Goal: Browse casually

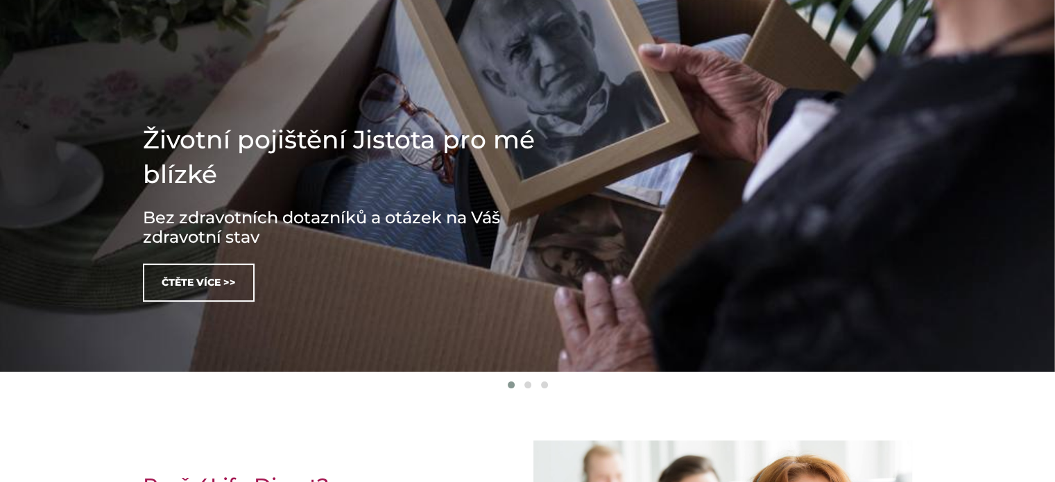
scroll to position [486, 0]
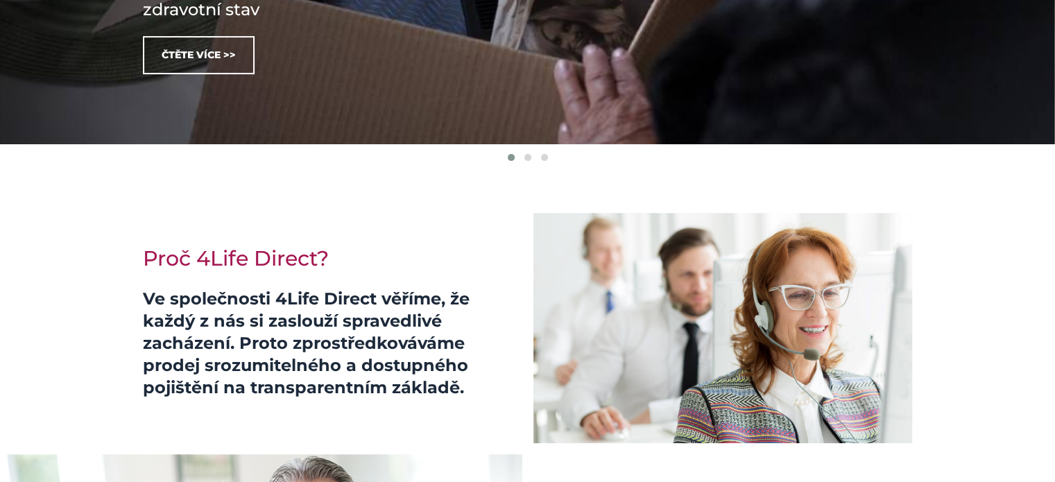
drag, startPoint x: 426, startPoint y: 89, endPoint x: 359, endPoint y: 173, distance: 107.2
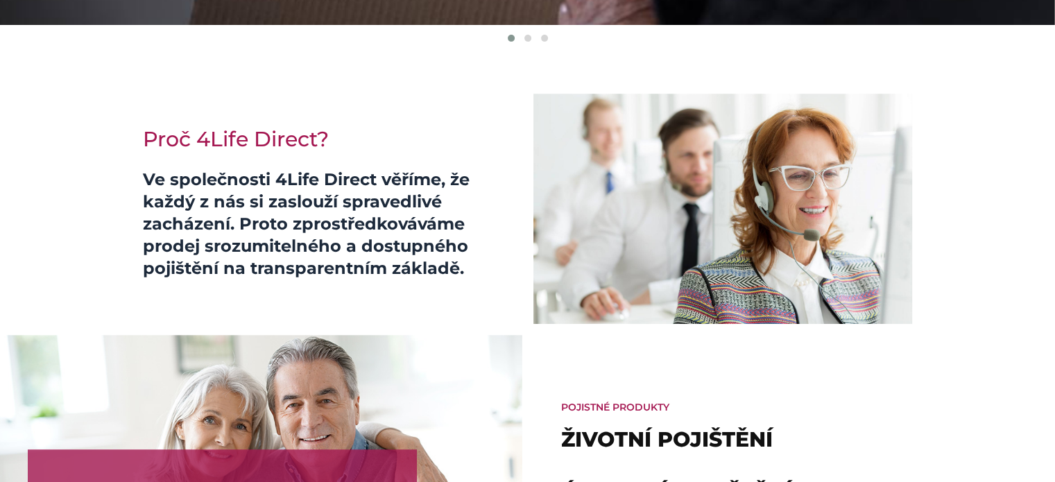
scroll to position [624, 0]
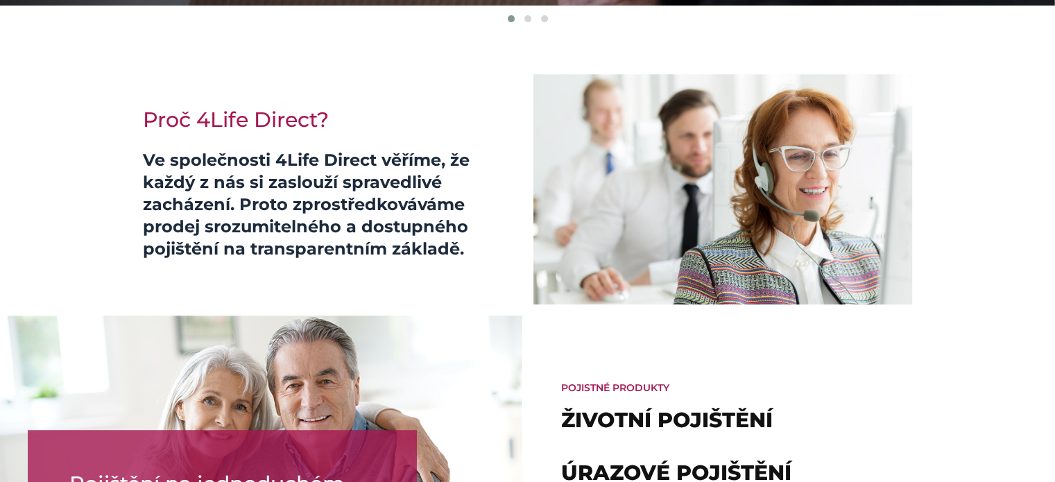
drag, startPoint x: 353, startPoint y: 161, endPoint x: 293, endPoint y: 144, distance: 62.8
click at [293, 140] on div "Proč 4Life Direct? Ve společnosti 4Life Direct věříme, že každý z nás si zaslou…" at bounding box center [330, 189] width 395 height 230
click at [289, 205] on p "Ve společnosti 4Life Direct věříme, že každý z nás si zaslouží spravedlivé zach…" at bounding box center [330, 204] width 375 height 111
click at [284, 208] on p "Ve společnosti 4Life Direct věříme, že každý z nás si zaslouží spravedlivé zach…" at bounding box center [330, 204] width 375 height 111
click at [288, 194] on p "Ve společnosti 4Life Direct věříme, že každý z nás si zaslouží spravedlivé zach…" at bounding box center [330, 204] width 375 height 111
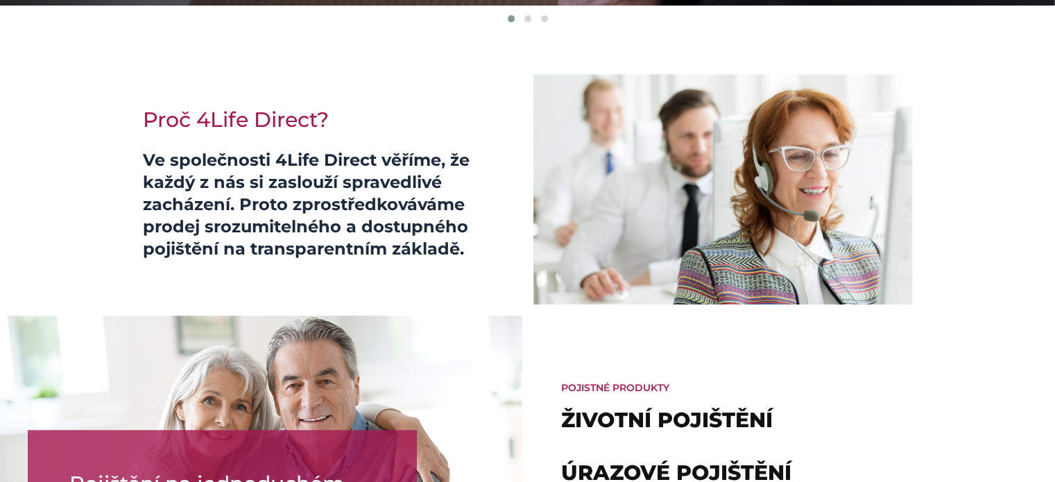
drag, startPoint x: 258, startPoint y: 166, endPoint x: 250, endPoint y: 164, distance: 7.8
click at [250, 164] on p "Ve společnosti 4Life Direct věříme, že každý z nás si zaslouží spravedlivé zach…" at bounding box center [330, 204] width 375 height 111
drag, startPoint x: 278, startPoint y: 175, endPoint x: 404, endPoint y: 173, distance: 126.3
click at [390, 174] on p "Ve společnosti 4Life Direct věříme, že každý z nás si zaslouží spravedlivé zach…" at bounding box center [330, 204] width 375 height 111
click at [463, 174] on p "Ve společnosti 4Life Direct věříme, že každý z nás si zaslouží spravedlivé zach…" at bounding box center [330, 204] width 375 height 111
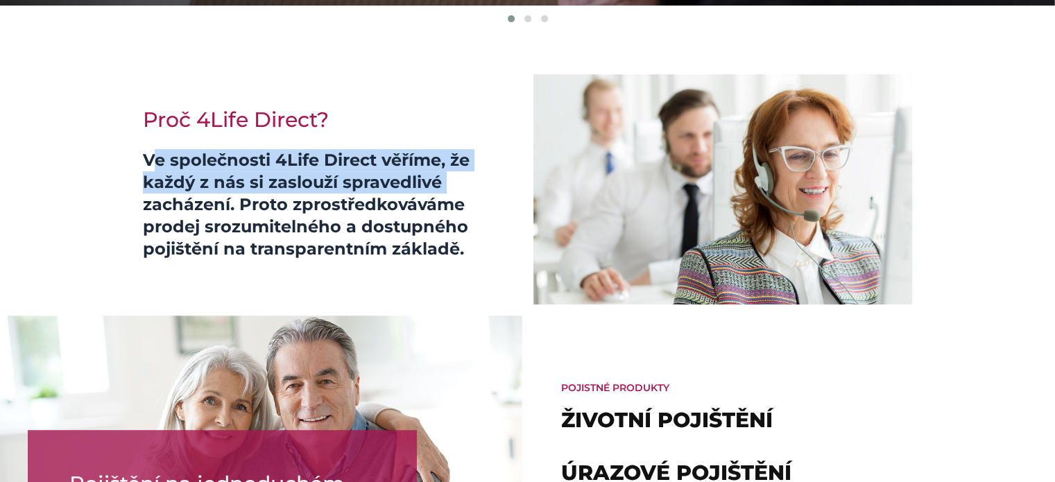
drag, startPoint x: 450, startPoint y: 180, endPoint x: 119, endPoint y: 155, distance: 331.8
click at [119, 155] on section "Proč 4Life Direct? Ve společnosti 4Life Direct věříme, že každý z nás si zaslou…" at bounding box center [527, 173] width 1055 height 264
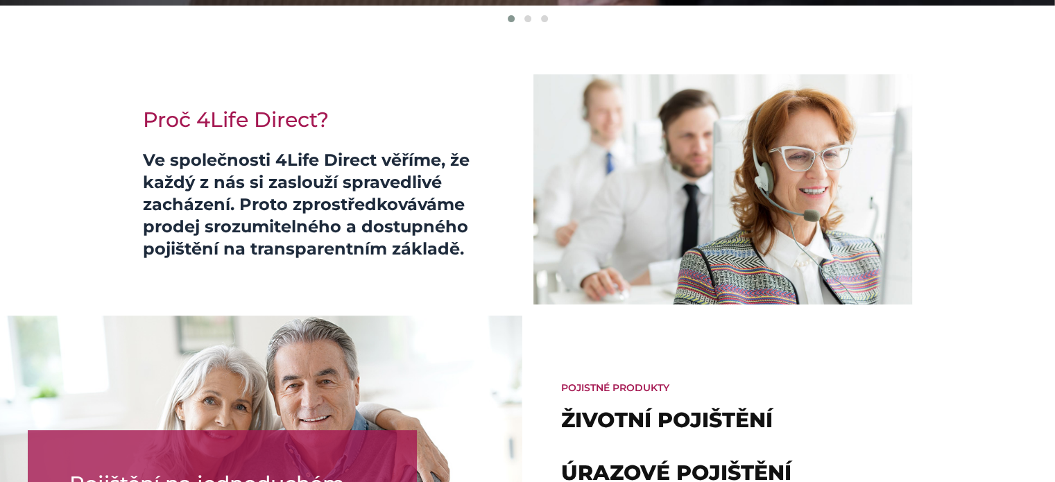
click at [449, 176] on p "Ve společnosti 4Life Direct věříme, že každý z nás si zaslouží spravedlivé zach…" at bounding box center [330, 204] width 375 height 111
click at [444, 177] on p "Ve společnosti 4Life Direct věříme, že každý z nás si zaslouží spravedlivé zach…" at bounding box center [330, 204] width 375 height 111
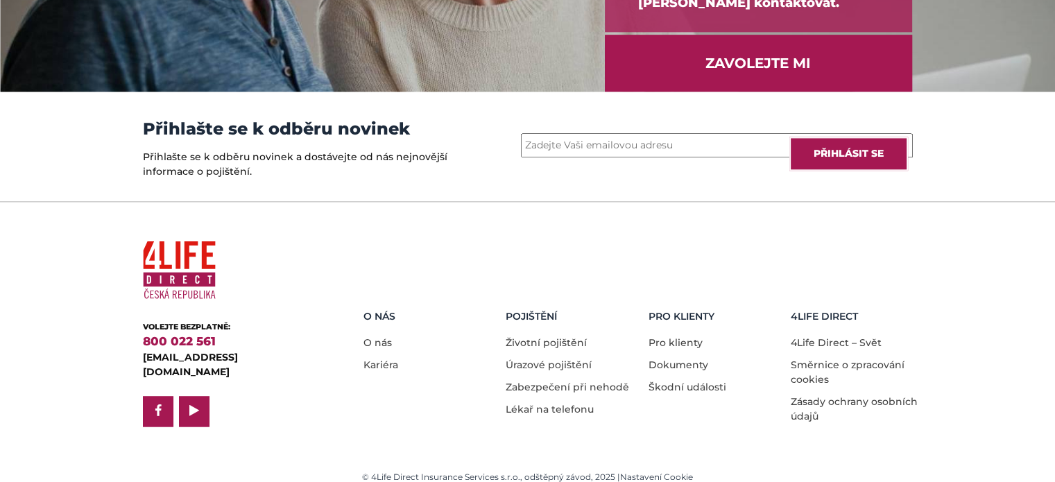
scroll to position [1970, 0]
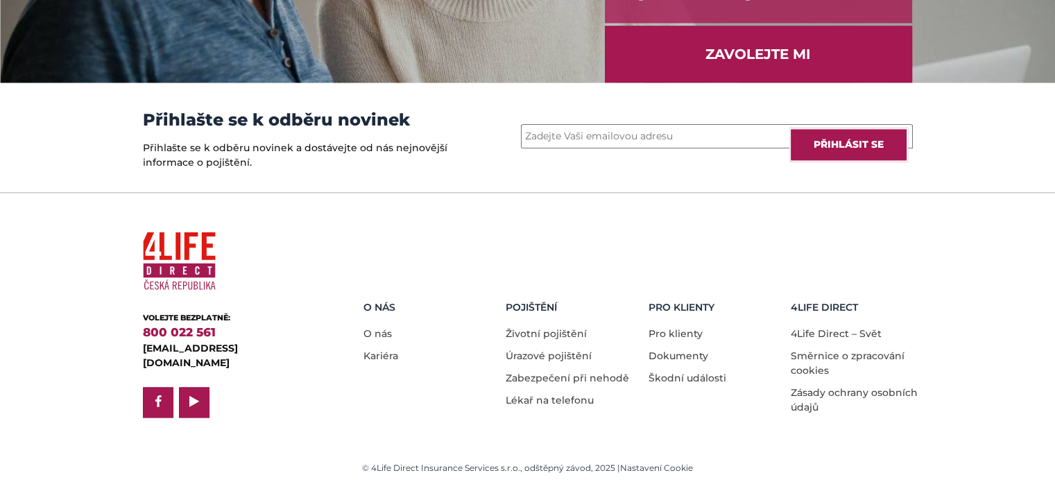
drag, startPoint x: 360, startPoint y: 110, endPoint x: 292, endPoint y: 108, distance: 68.0
click at [292, 108] on div "Přihlašte se k odběru novinek Přihlašte se k odběru novinek a dostávejte od nás…" at bounding box center [298, 138] width 330 height 110
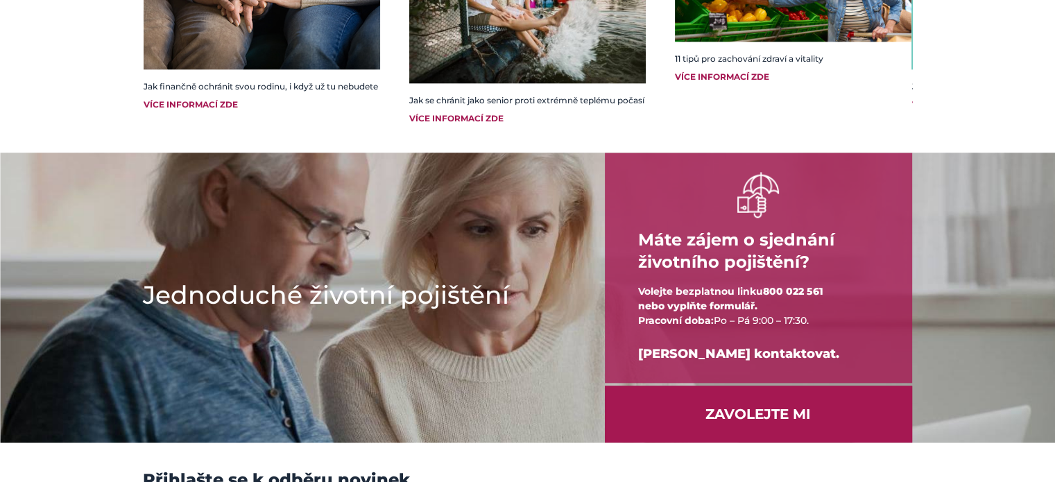
scroll to position [1804, 0]
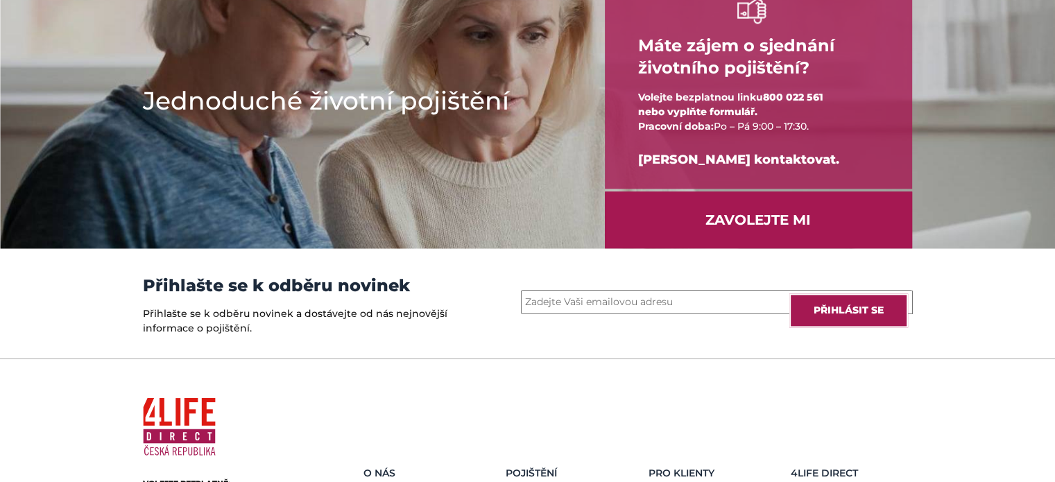
click at [268, 111] on h1 "Jednoduché životní pojištění" at bounding box center [352, 100] width 418 height 35
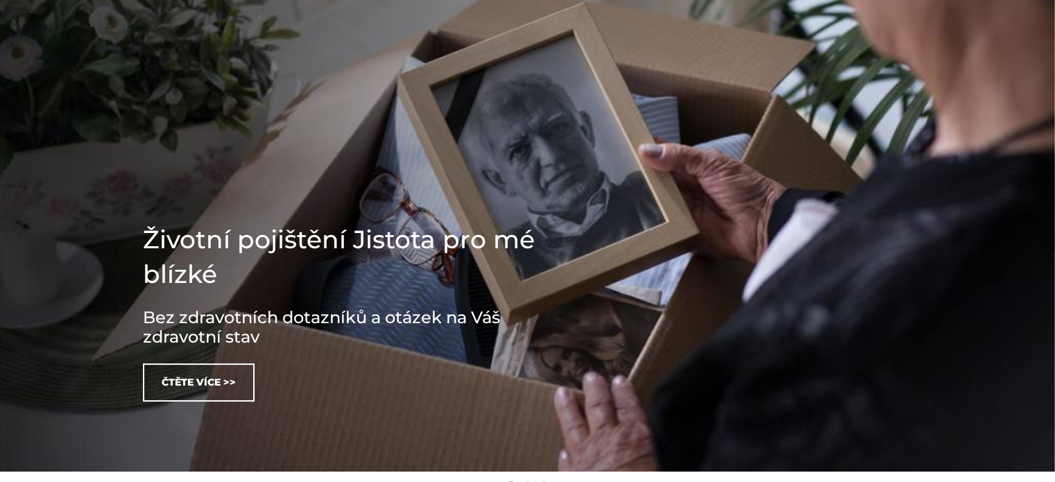
scroll to position [0, 0]
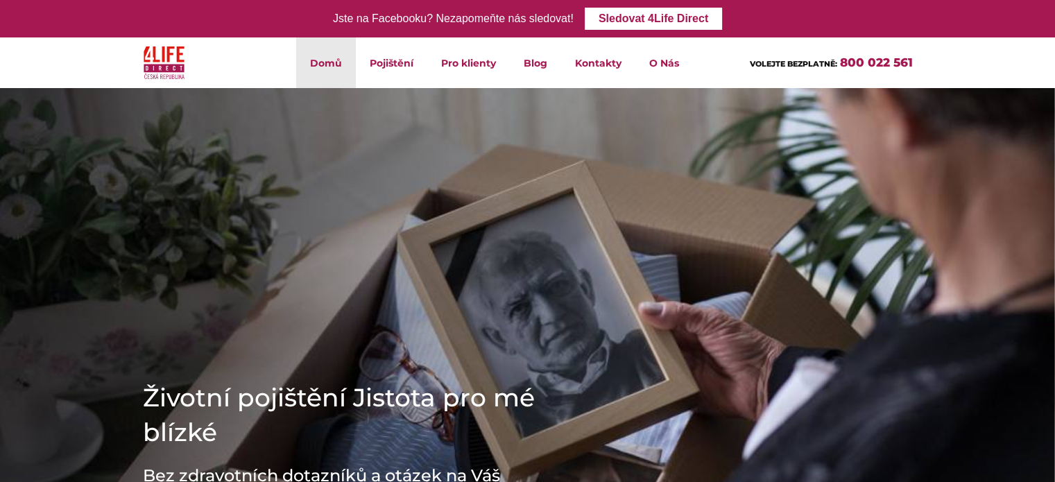
click at [270, 111] on img at bounding box center [527, 358] width 1055 height 593
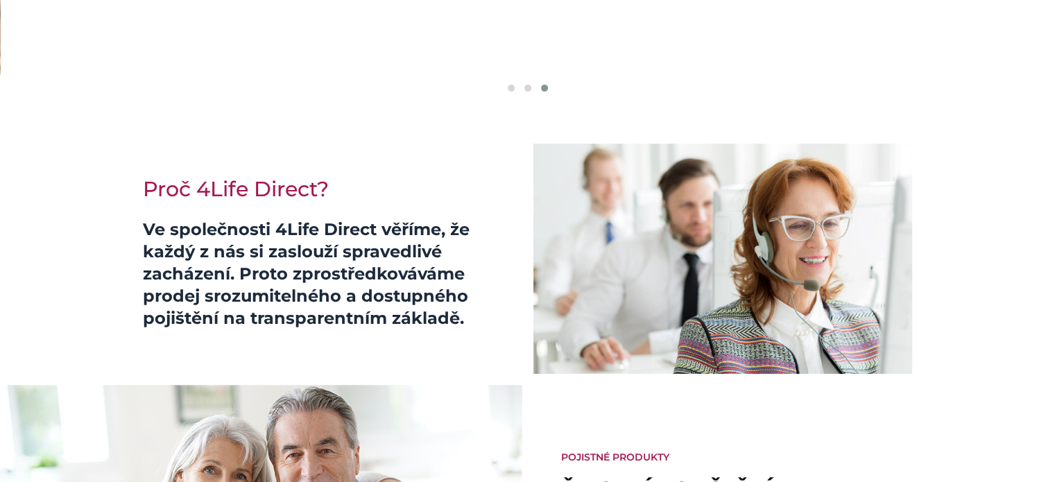
scroll to position [208, 0]
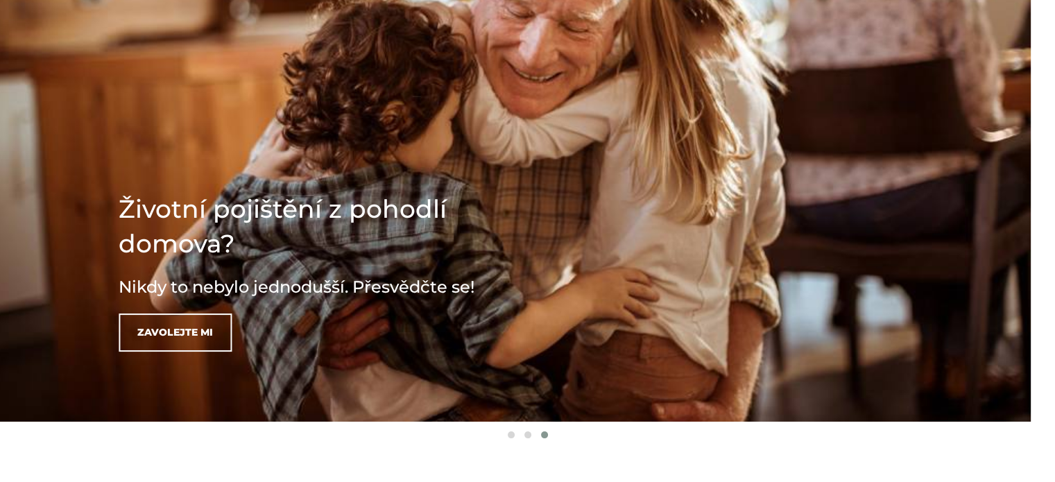
drag, startPoint x: 391, startPoint y: 102, endPoint x: 268, endPoint y: 105, distance: 123.5
click at [230, 110] on img at bounding box center [503, 150] width 1055 height 593
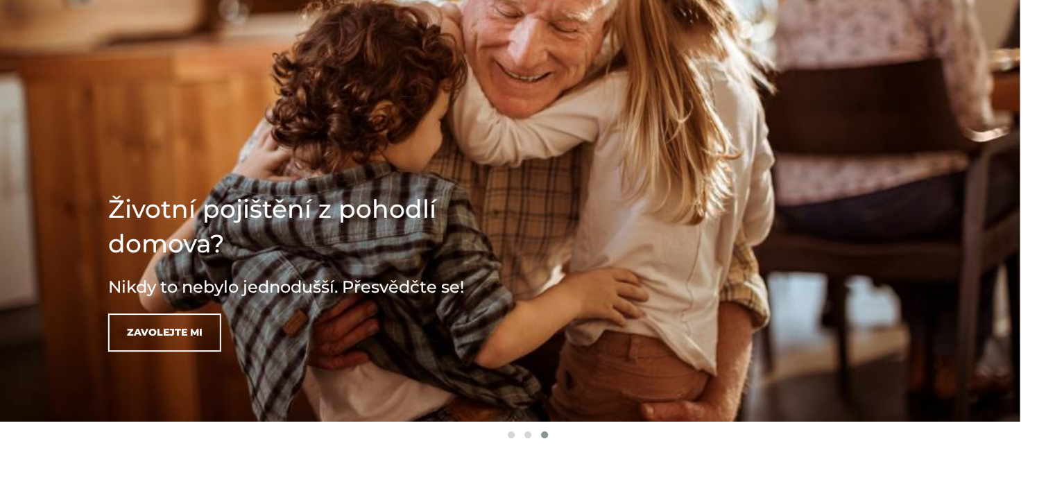
drag, startPoint x: 500, startPoint y: 102, endPoint x: 731, endPoint y: 110, distance: 230.5
click at [754, 116] on img at bounding box center [492, 150] width 1055 height 593
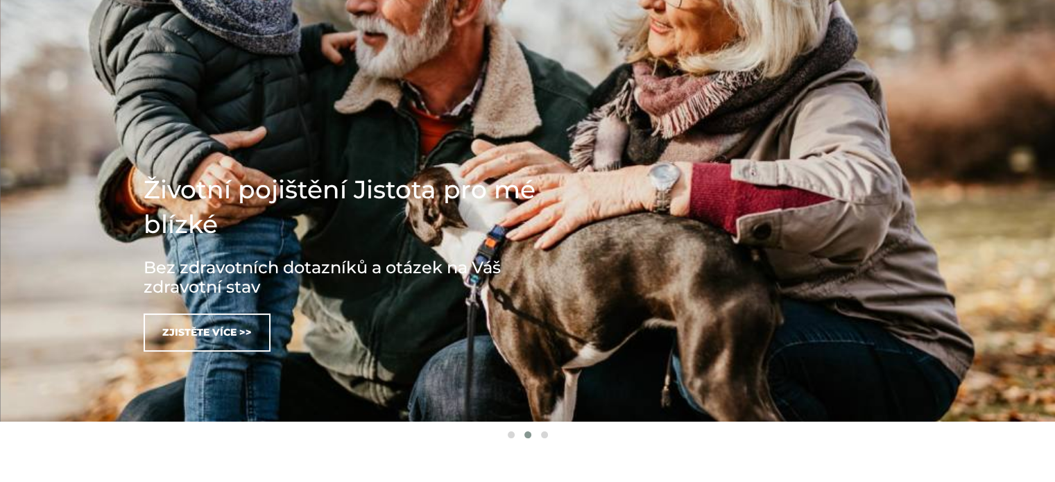
drag, startPoint x: 331, startPoint y: 92, endPoint x: 696, endPoint y: 121, distance: 366.1
click at [692, 121] on img at bounding box center [528, 150] width 1055 height 593
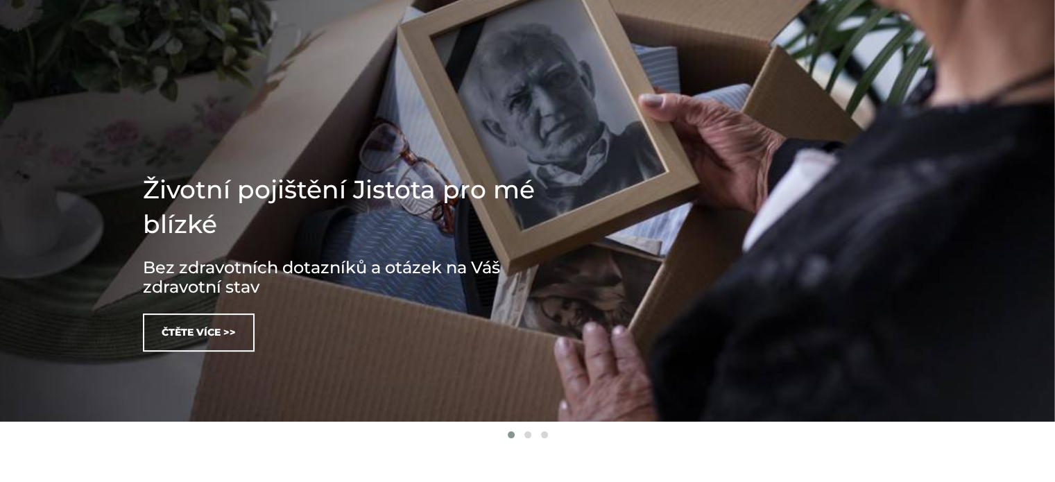
drag, startPoint x: 300, startPoint y: 94, endPoint x: 633, endPoint y: 118, distance: 333.8
click at [605, 118] on img at bounding box center [527, 150] width 1055 height 593
drag, startPoint x: 308, startPoint y: 92, endPoint x: 386, endPoint y: 103, distance: 78.5
click at [377, 96] on img at bounding box center [527, 150] width 1055 height 593
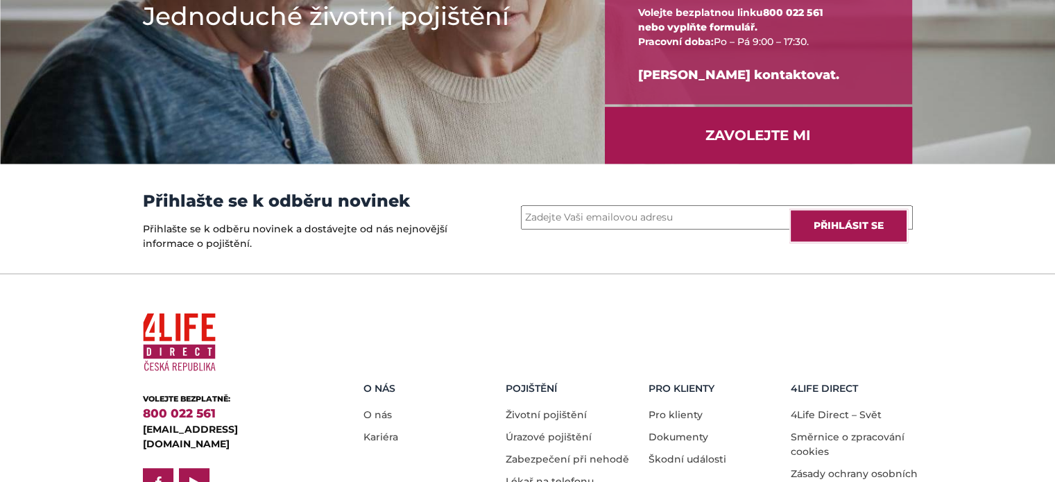
scroll to position [1970, 0]
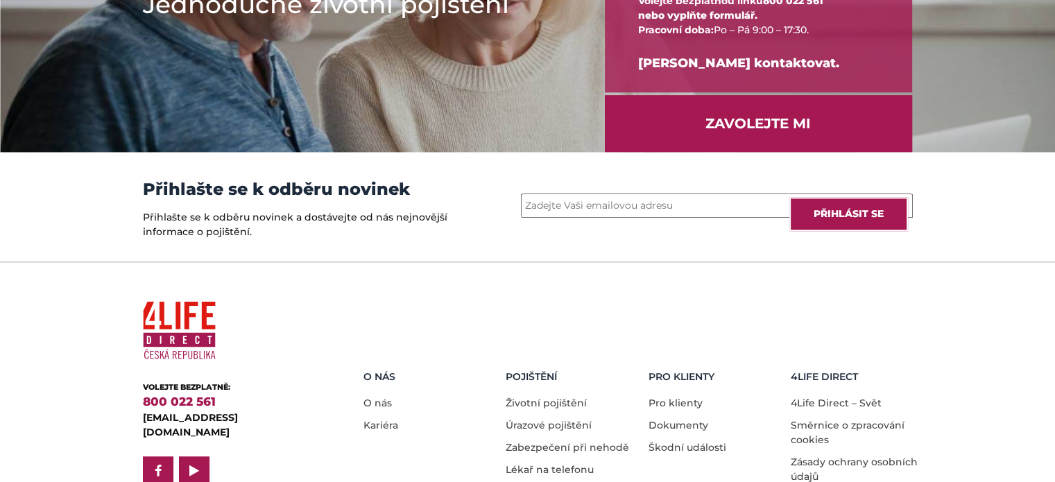
scroll to position [1761, 0]
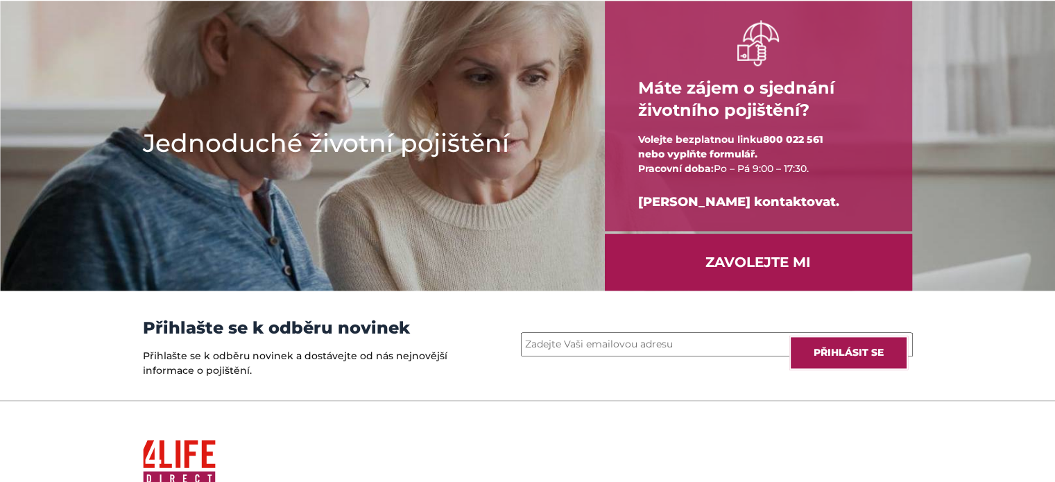
drag, startPoint x: 461, startPoint y: 208, endPoint x: 452, endPoint y: 208, distance: 8.3
click at [452, 208] on div "Jednoduché životní pojištění" at bounding box center [363, 145] width 461 height 289
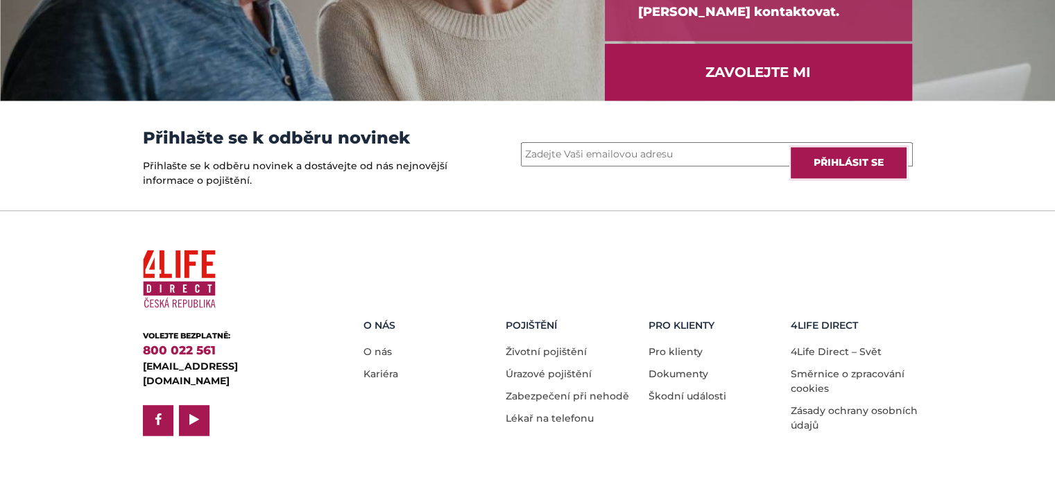
scroll to position [1900, 0]
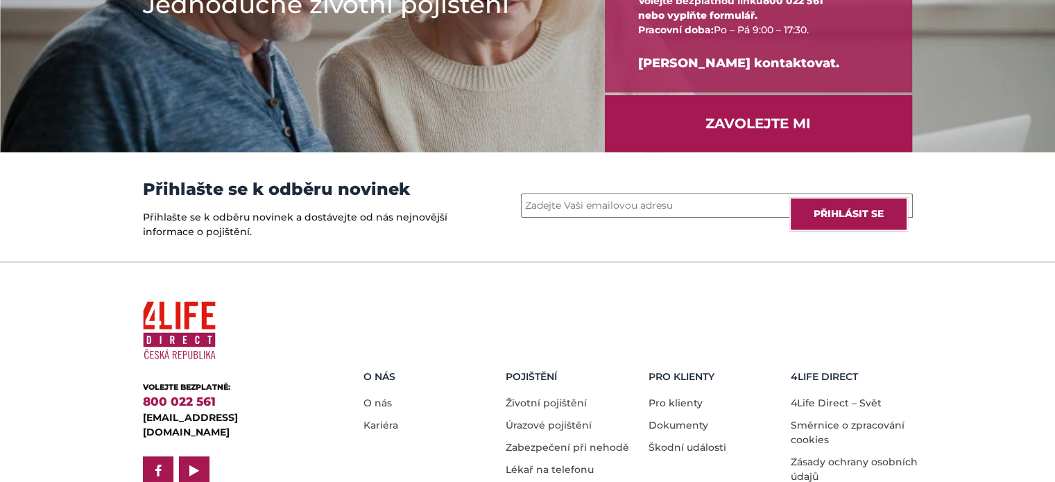
click at [449, 199] on h3 "Přihlašte se k odběru novinek" at bounding box center [297, 189] width 309 height 19
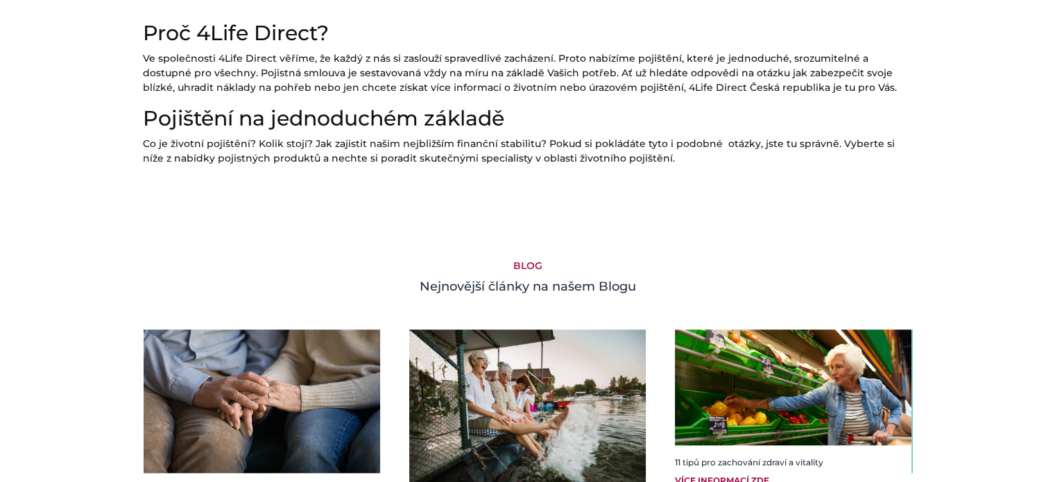
scroll to position [1206, 0]
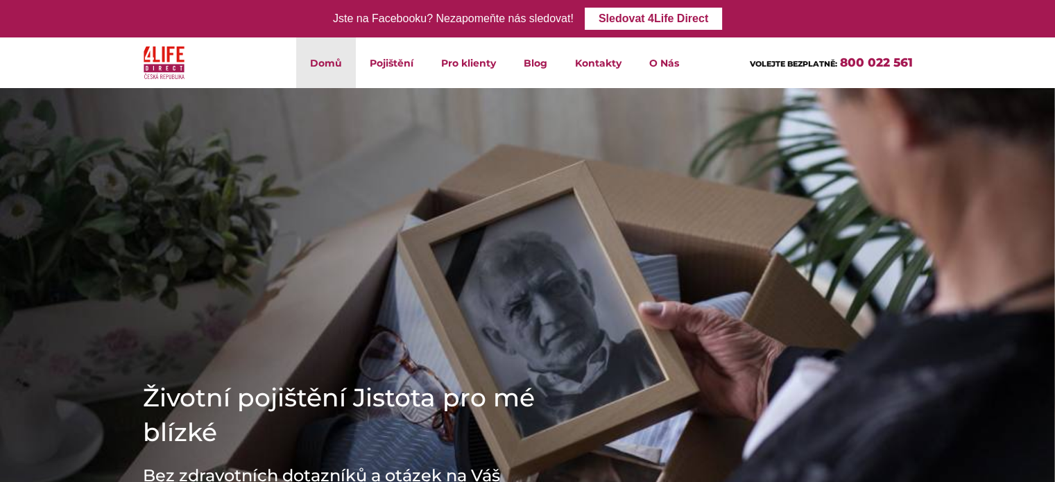
drag, startPoint x: 0, startPoint y: 0, endPoint x: 230, endPoint y: 61, distance: 238.3
click at [230, 61] on div at bounding box center [199, 63] width 110 height 40
click at [238, 56] on div at bounding box center [199, 63] width 110 height 40
